Goal: Task Accomplishment & Management: Manage account settings

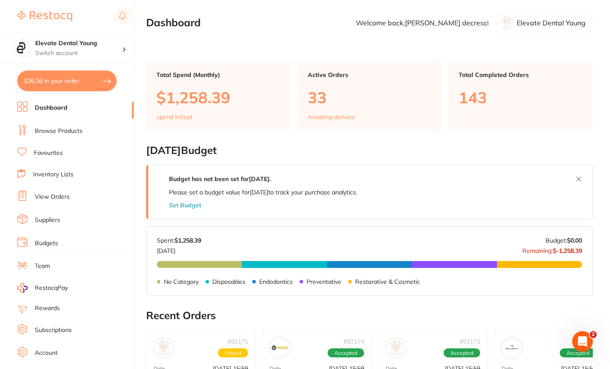
click at [66, 132] on link "Browse Products" at bounding box center [59, 131] width 48 height 9
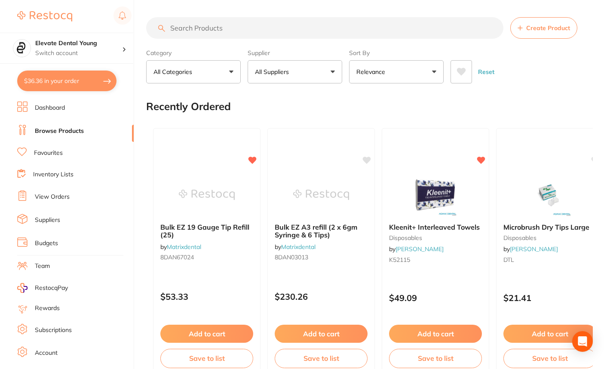
click at [198, 28] on input "search" at bounding box center [324, 28] width 357 height 22
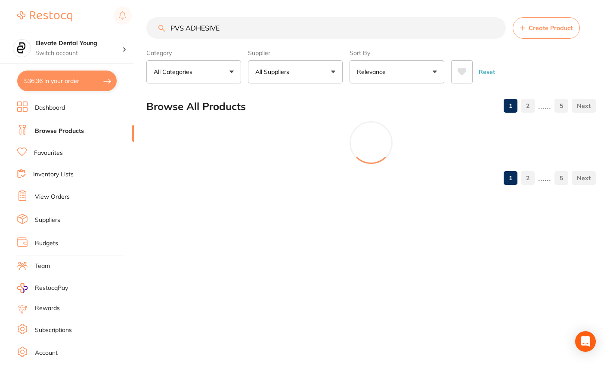
type input "PVS ADHESIVE"
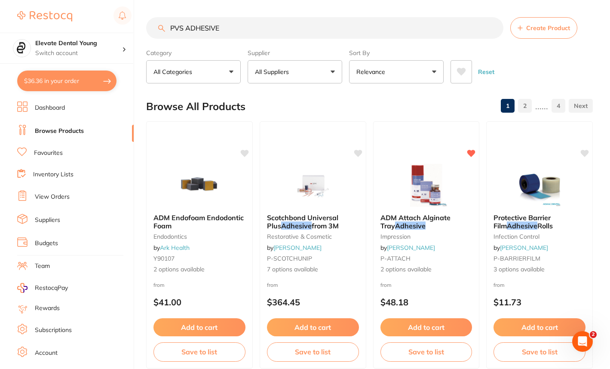
drag, startPoint x: 229, startPoint y: 27, endPoint x: 21, endPoint y: 25, distance: 207.8
click at [21, 25] on div "$36.36 Elevate Dental Young Switch account Elevate Dental Young Hilltops Dentis…" at bounding box center [305, 184] width 610 height 369
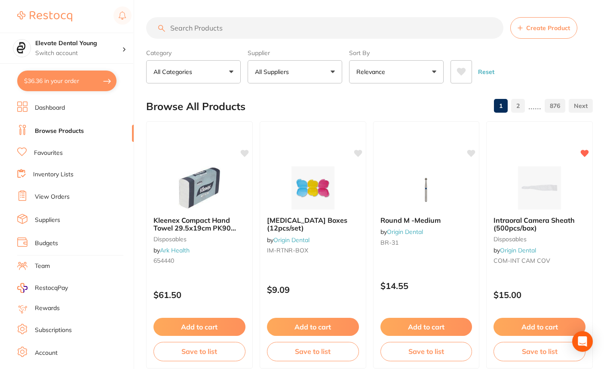
paste input "Polysiloxane adhesive"
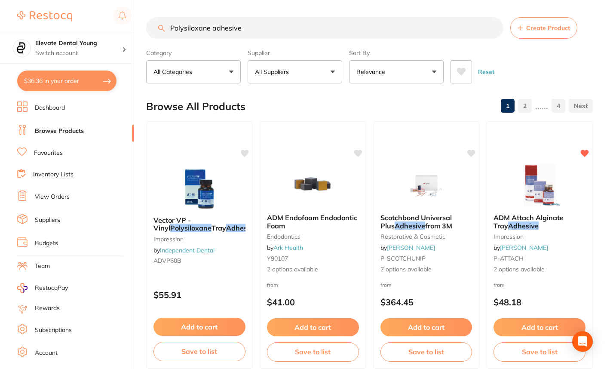
type input "Polysiloxane adhesive"
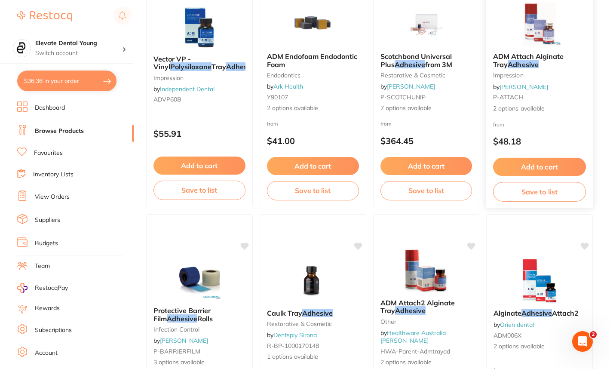
scroll to position [129, 0]
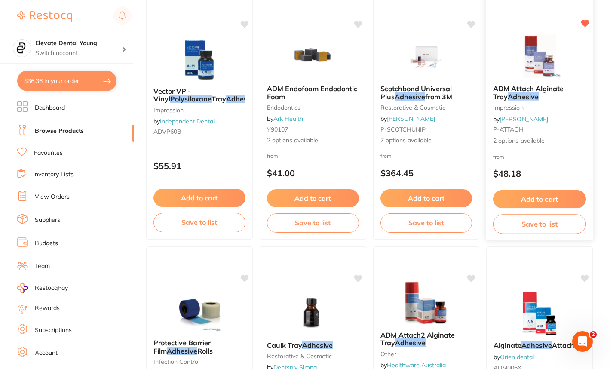
click at [546, 68] on img at bounding box center [539, 55] width 56 height 43
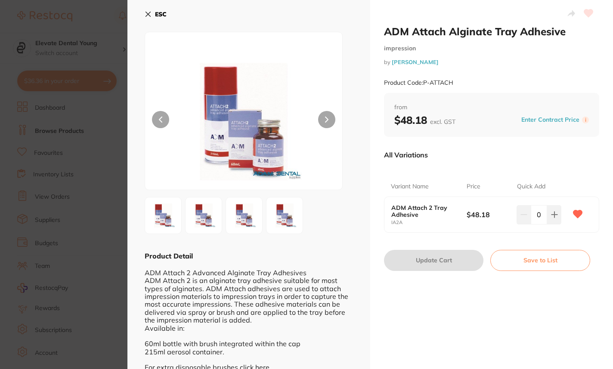
click at [108, 126] on section "ADM Attach Alginate Tray Adhesive impression by Adam Dental Product Code: P-ATT…" at bounding box center [306, 184] width 613 height 369
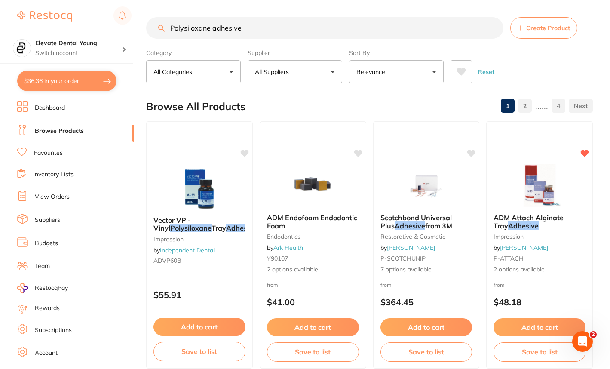
scroll to position [0, 0]
drag, startPoint x: 206, startPoint y: 39, endPoint x: 5, endPoint y: 32, distance: 200.6
click at [5, 32] on div "$36.36 Elevate Dental Young Switch account Elevate Dental Young Hilltops Dentis…" at bounding box center [305, 184] width 610 height 369
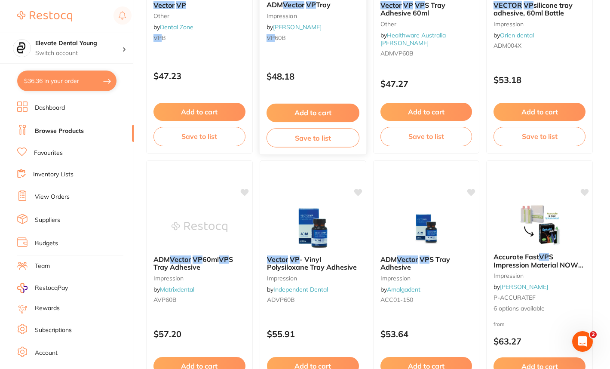
scroll to position [129, 0]
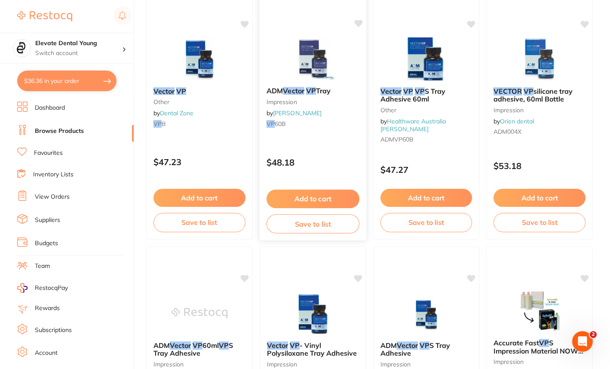
type input "vecor vp"
click at [361, 24] on icon at bounding box center [358, 23] width 8 height 7
click at [311, 193] on button "Add to cart" at bounding box center [313, 199] width 93 height 18
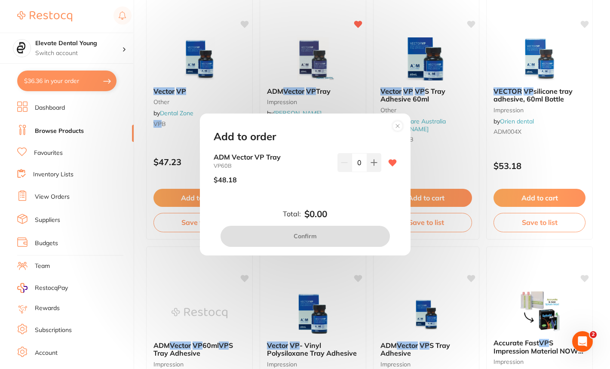
scroll to position [0, 0]
click at [375, 163] on icon at bounding box center [374, 163] width 6 height 6
type input "1"
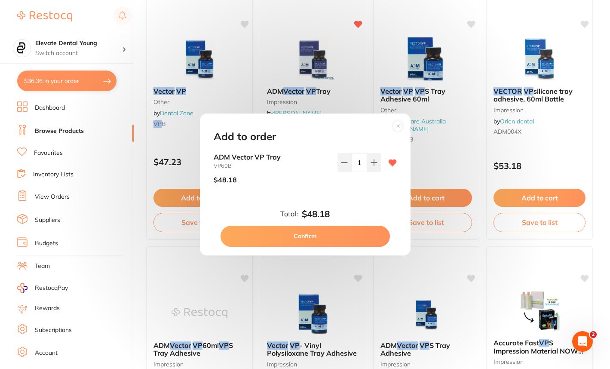
click at [329, 237] on button "Confirm" at bounding box center [305, 236] width 169 height 21
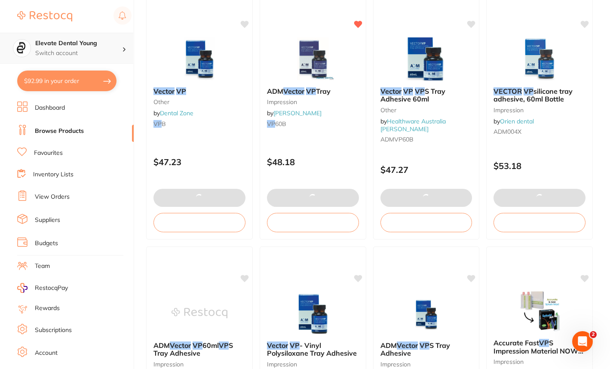
click at [97, 49] on p "Switch account" at bounding box center [78, 53] width 87 height 9
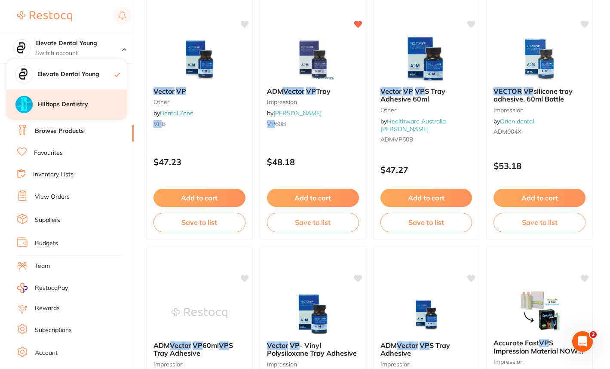
click at [72, 106] on h4 "Hilltops Dentistry" at bounding box center [81, 104] width 89 height 9
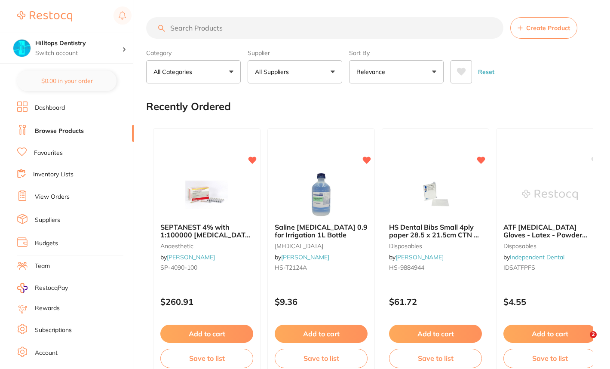
click at [200, 32] on input "search" at bounding box center [324, 28] width 357 height 22
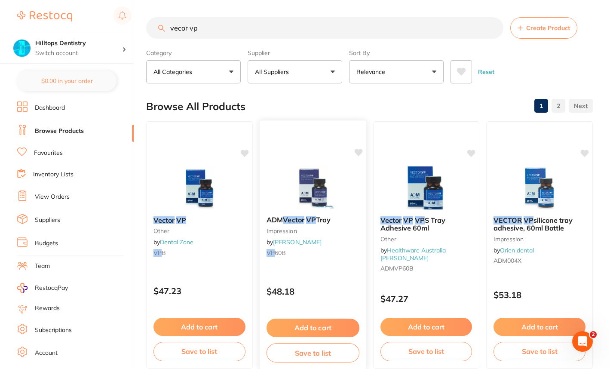
type input "vecor vp"
click at [361, 153] on icon at bounding box center [358, 152] width 8 height 7
click at [311, 327] on button "Add to cart" at bounding box center [313, 328] width 93 height 18
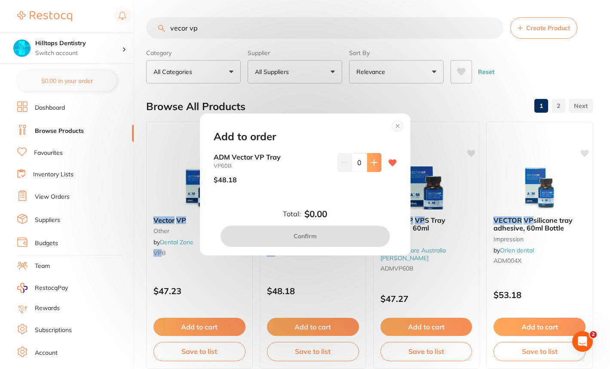
click at [373, 163] on icon at bounding box center [374, 162] width 7 height 7
type input "1"
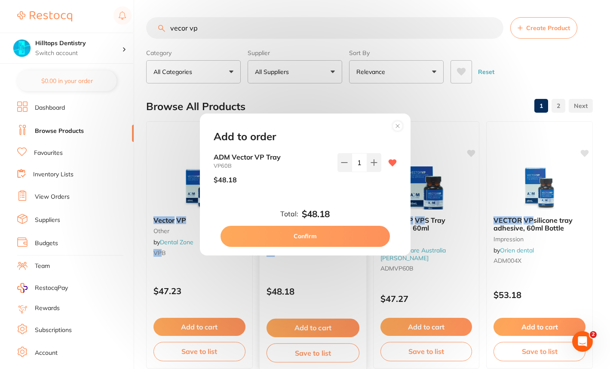
click at [338, 230] on button "Confirm" at bounding box center [305, 236] width 169 height 21
checkbox input "false"
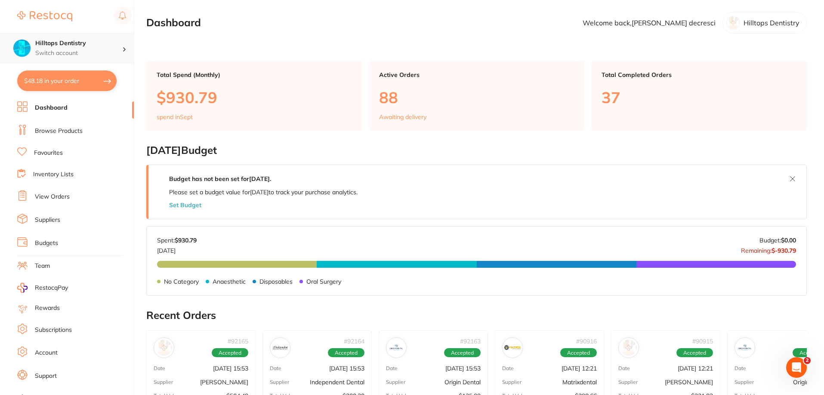
click at [99, 43] on h4 "Hilltops Dentistry" at bounding box center [78, 43] width 87 height 9
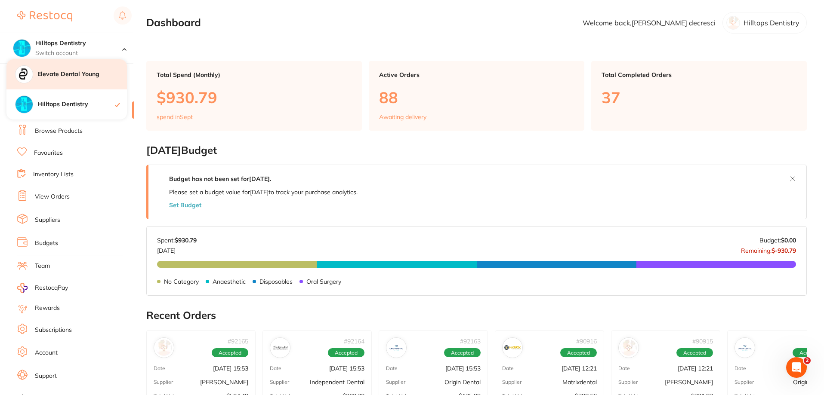
click at [98, 77] on h4 "Elevate Dental Young" at bounding box center [81, 74] width 89 height 9
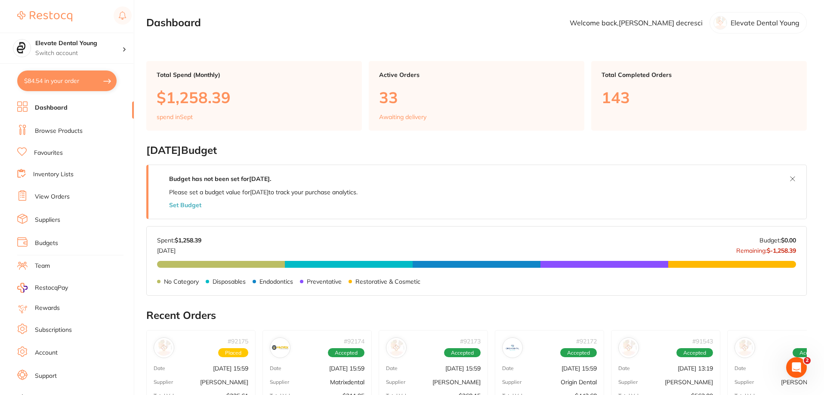
click at [73, 130] on link "Browse Products" at bounding box center [59, 131] width 48 height 9
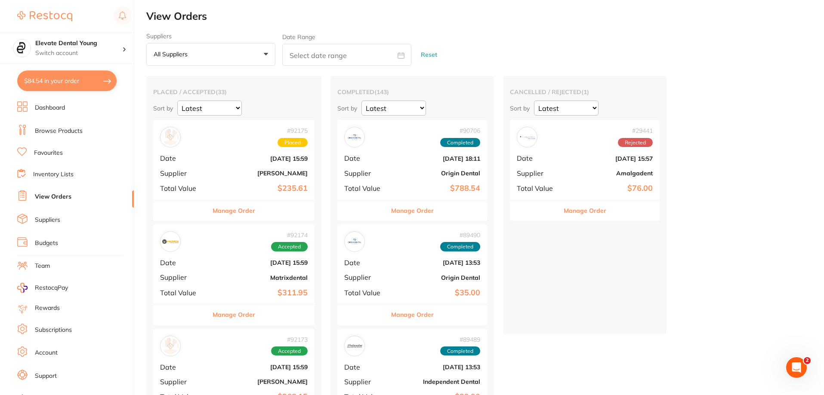
click at [241, 179] on div "# 92175 Placed Date [DATE] 15:59 Supplier [PERSON_NAME] Total Value $235.61" at bounding box center [233, 160] width 161 height 80
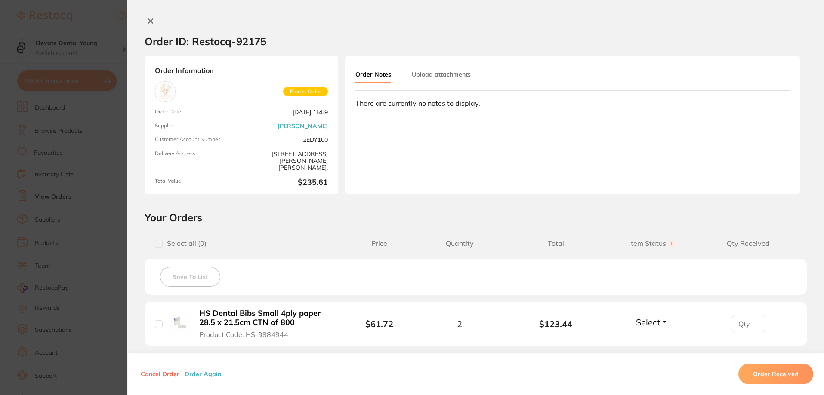
click at [102, 29] on section "Order ID: Restocq- 92175 Order Information Placed Order Order Date [DATE] 15:59…" at bounding box center [412, 197] width 824 height 395
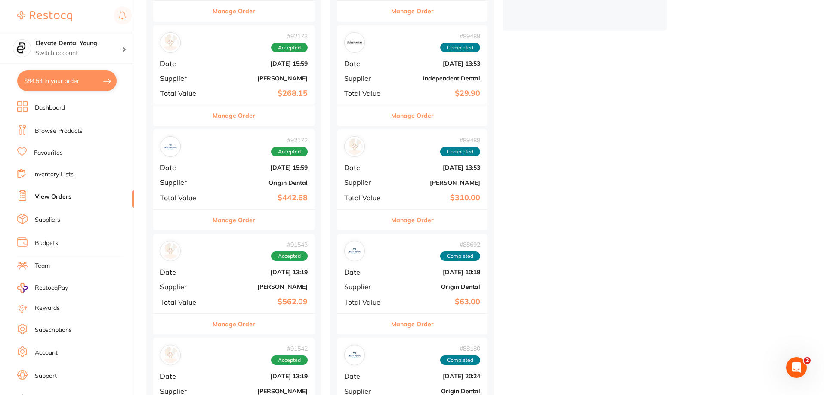
scroll to position [344, 0]
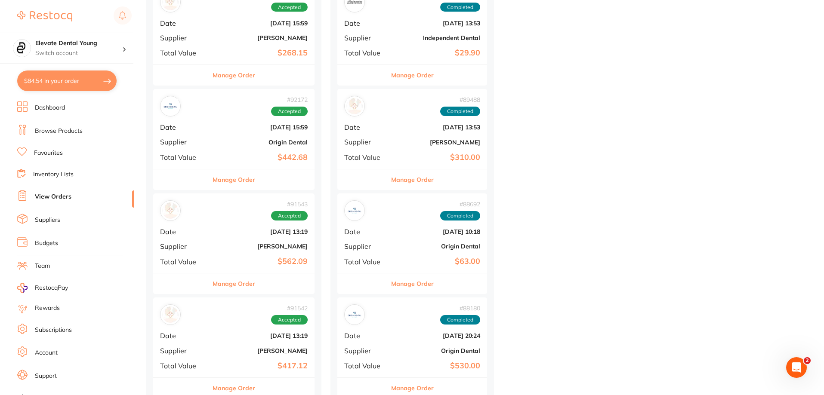
click at [251, 248] on b "[PERSON_NAME]" at bounding box center [261, 246] width 94 height 7
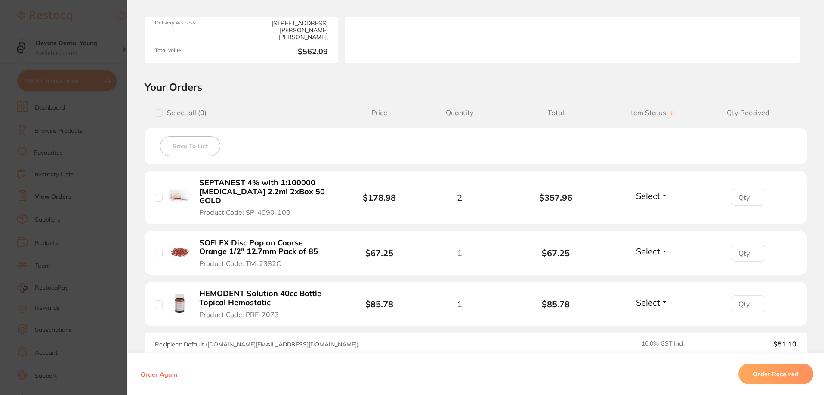
scroll to position [14, 0]
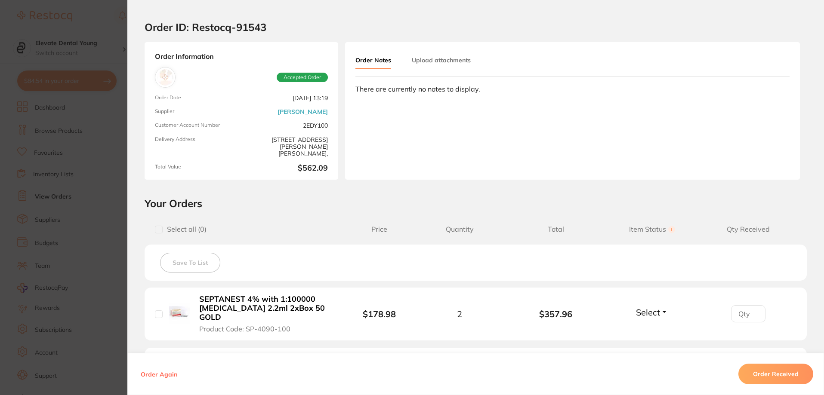
click at [99, 22] on section "Order ID: Restocq- 91543 Order Information Accepted Order Order Date [DATE] 13:…" at bounding box center [412, 197] width 824 height 395
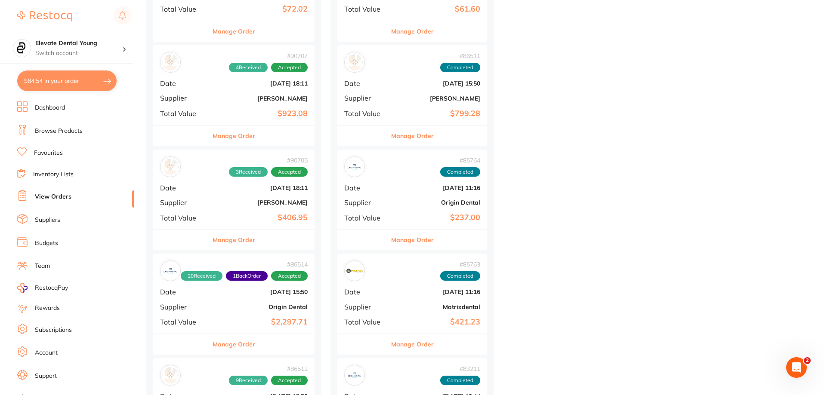
scroll to position [1377, 0]
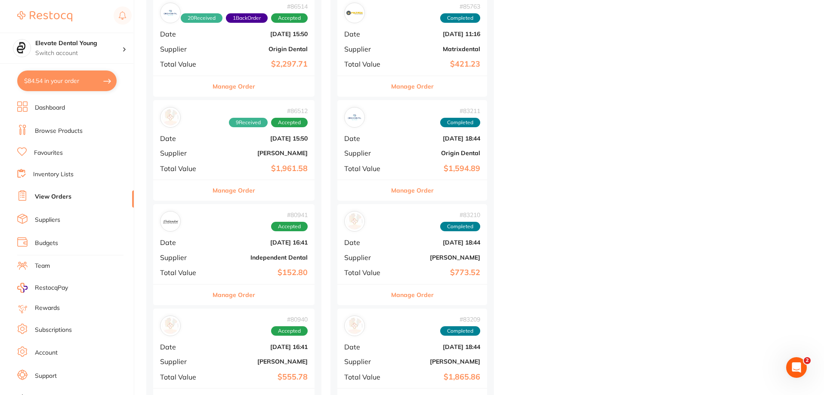
click at [248, 159] on div "# 86512 9 Received Accepted Date [DATE] 15:50 Supplier [PERSON_NAME] Total Valu…" at bounding box center [233, 140] width 161 height 80
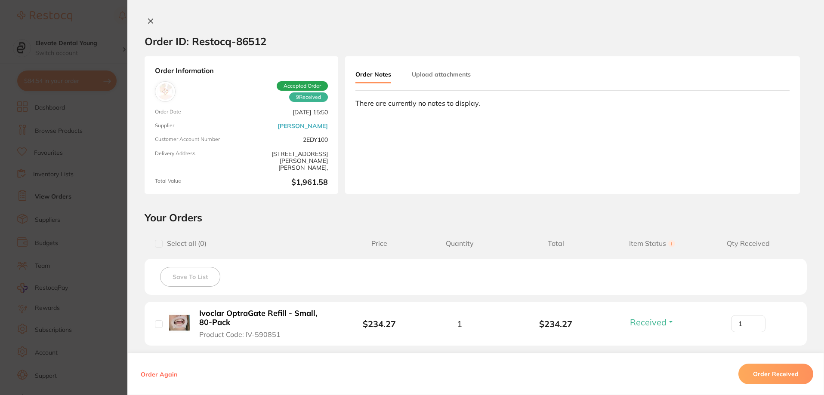
click at [151, 24] on icon at bounding box center [150, 21] width 5 height 5
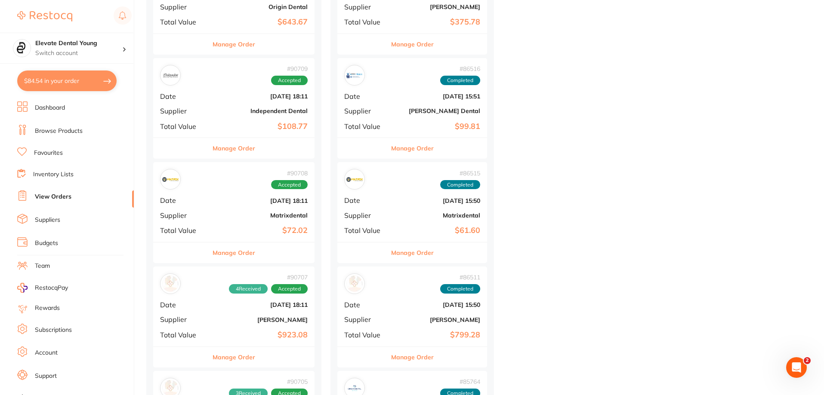
scroll to position [817, 0]
